Goal: Task Accomplishment & Management: Manage account settings

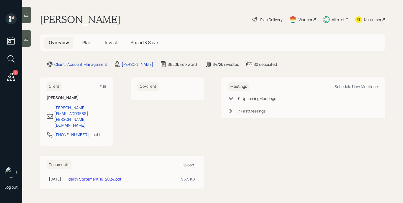
click at [275, 19] on div "Plan Delivery" at bounding box center [271, 20] width 22 height 6
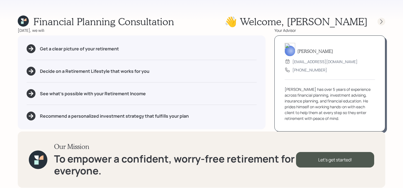
click at [379, 22] on icon at bounding box center [382, 22] width 6 height 6
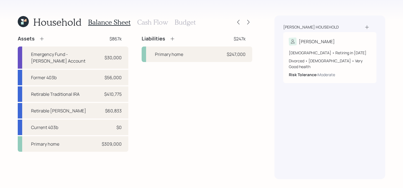
click at [379, 22] on div "Antoine household Vivian 65 years old • Retiring in December 2027 Divorced • Fe…" at bounding box center [329, 98] width 111 height 164
click at [255, 23] on div "Household Balance Sheet Cash Flow Budget Assets $867k Emergency Fund - Marcus A…" at bounding box center [201, 94] width 403 height 188
click at [251, 22] on icon at bounding box center [249, 22] width 6 height 6
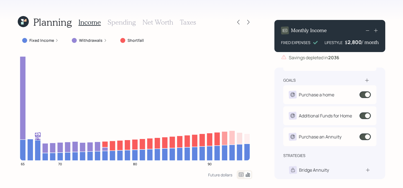
scroll to position [54, 0]
click at [364, 136] on span at bounding box center [365, 136] width 11 height 7
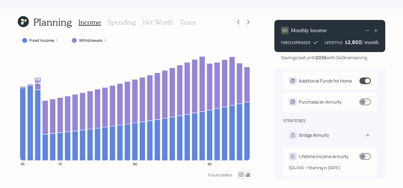
scroll to position [88, 0]
click at [366, 154] on span at bounding box center [365, 156] width 11 height 7
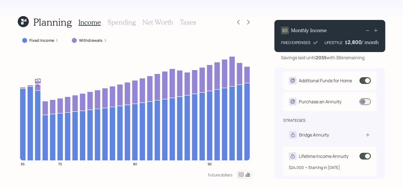
click at [366, 155] on span at bounding box center [365, 156] width 11 height 7
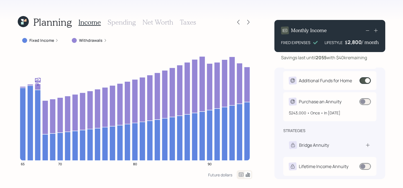
click at [366, 103] on span at bounding box center [365, 101] width 11 height 7
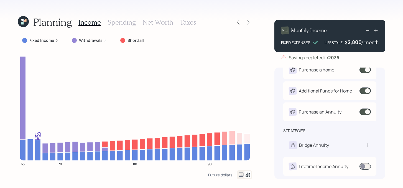
scroll to position [78, 0]
click at [24, 21] on icon at bounding box center [25, 20] width 3 height 3
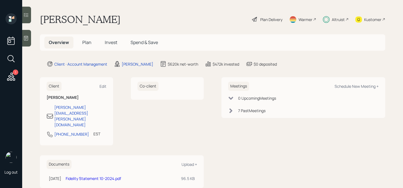
click at [337, 18] on div "Altruist" at bounding box center [338, 20] width 13 height 6
click at [266, 18] on div "Plan Delivery" at bounding box center [271, 20] width 22 height 6
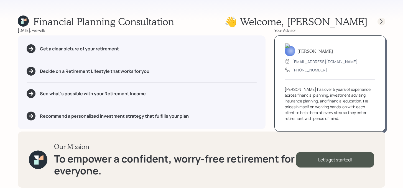
click at [384, 23] on div at bounding box center [382, 22] width 8 height 8
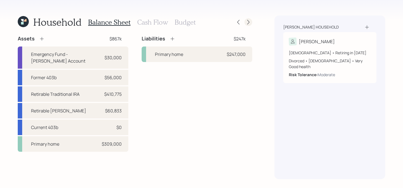
click at [248, 23] on icon at bounding box center [249, 22] width 6 height 6
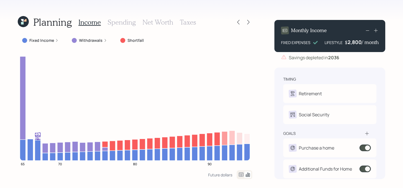
click at [25, 26] on icon at bounding box center [23, 21] width 11 height 11
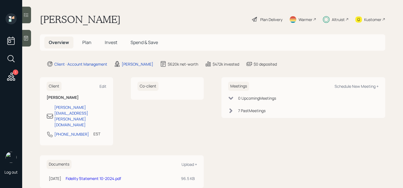
click at [269, 22] on div "Plan Delivery" at bounding box center [271, 20] width 22 height 6
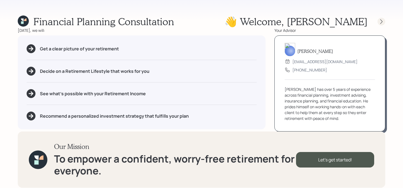
click at [378, 21] on div at bounding box center [382, 22] width 8 height 8
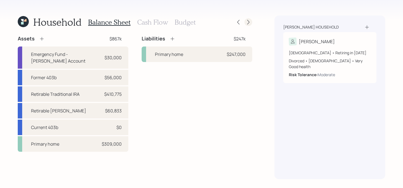
click at [249, 24] on icon at bounding box center [249, 22] width 6 height 6
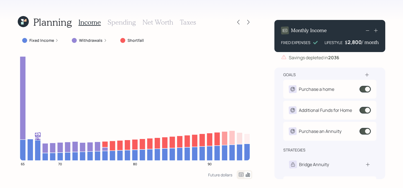
scroll to position [60, 0]
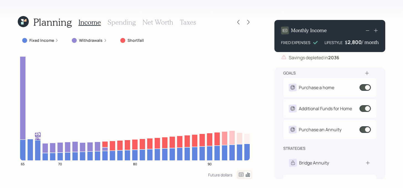
click at [364, 129] on span at bounding box center [365, 129] width 11 height 7
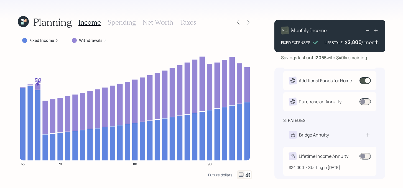
click at [365, 152] on div "Lifetime Income Annuity" at bounding box center [330, 156] width 82 height 8
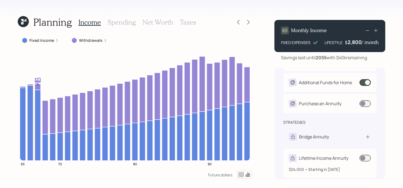
select select "2a461f62-d2d8-42af-a1f6-0d6b889be520"
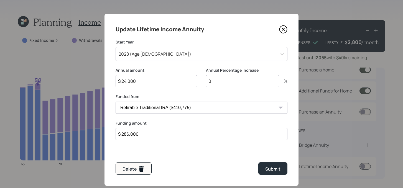
scroll to position [78, 0]
click at [284, 26] on icon at bounding box center [283, 29] width 8 height 8
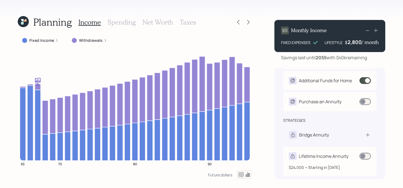
scroll to position [88, 0]
click at [367, 156] on span at bounding box center [365, 156] width 11 height 7
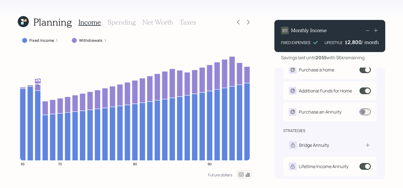
scroll to position [78, 0]
click at [119, 20] on h3 "Spending" at bounding box center [122, 22] width 28 height 8
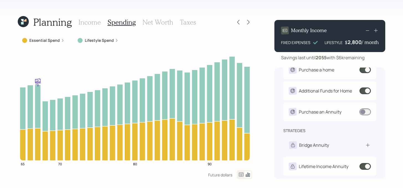
click at [45, 39] on label "Essential Spend" at bounding box center [44, 41] width 30 height 6
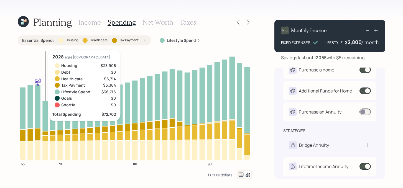
click at [47, 133] on icon at bounding box center [45, 133] width 6 height 4
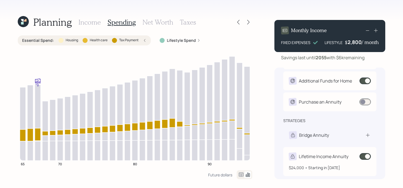
scroll to position [88, 0]
click at [364, 155] on span at bounding box center [365, 156] width 11 height 7
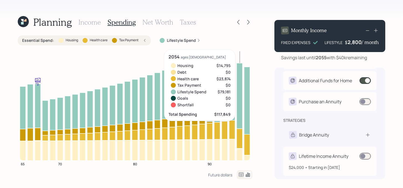
click at [364, 157] on span at bounding box center [365, 156] width 11 height 7
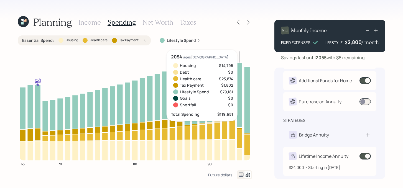
click at [330, 155] on div "Lifetime Income Annuity" at bounding box center [324, 156] width 50 height 7
select select "2a461f62-d2d8-42af-a1f6-0d6b889be520"
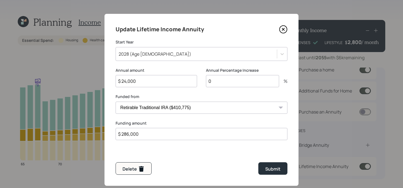
scroll to position [78, 0]
click at [286, 31] on icon at bounding box center [283, 29] width 8 height 8
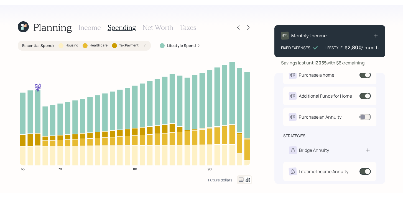
scroll to position [78, 0]
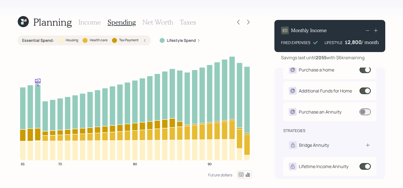
click at [129, 41] on label "Tax Payment" at bounding box center [128, 40] width 19 height 5
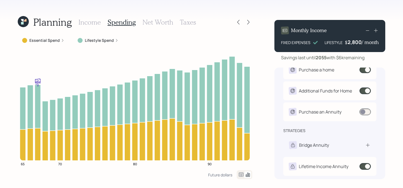
click at [91, 24] on h3 "Income" at bounding box center [89, 22] width 22 height 8
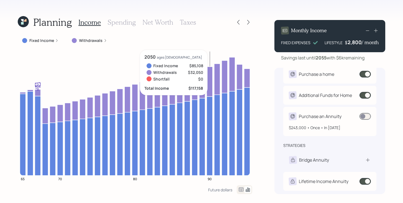
scroll to position [74, 0]
click at [367, 116] on span at bounding box center [365, 116] width 11 height 7
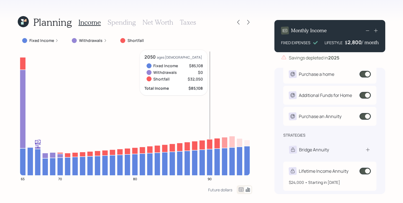
click at [365, 171] on span at bounding box center [365, 170] width 11 height 7
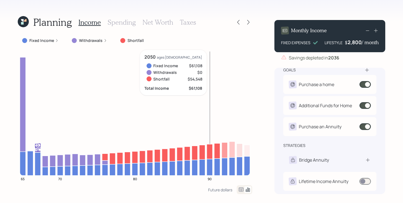
scroll to position [64, 0]
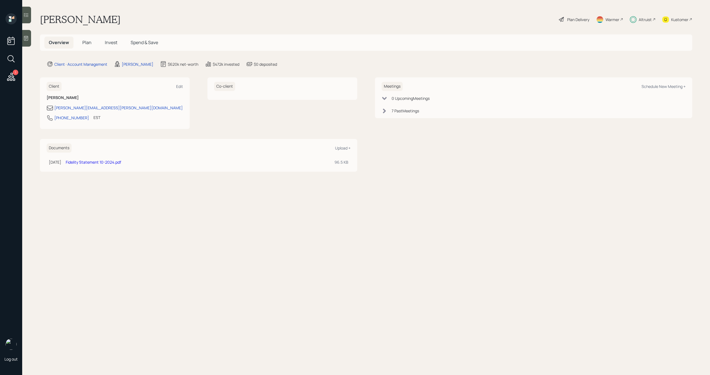
click at [14, 75] on icon at bounding box center [11, 77] width 10 height 10
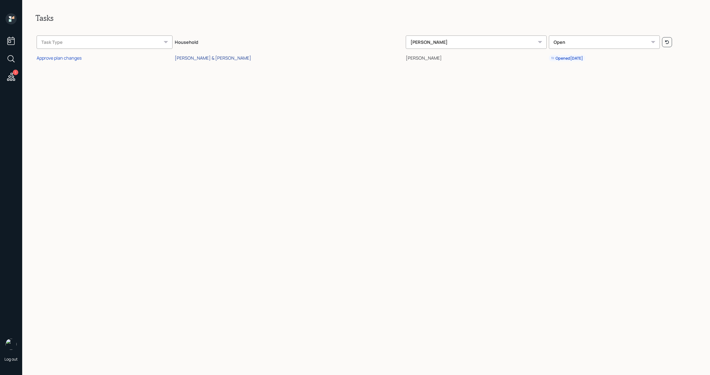
click at [216, 60] on div "[PERSON_NAME] & [PERSON_NAME]" at bounding box center [213, 58] width 77 height 6
